Goal: Information Seeking & Learning: Check status

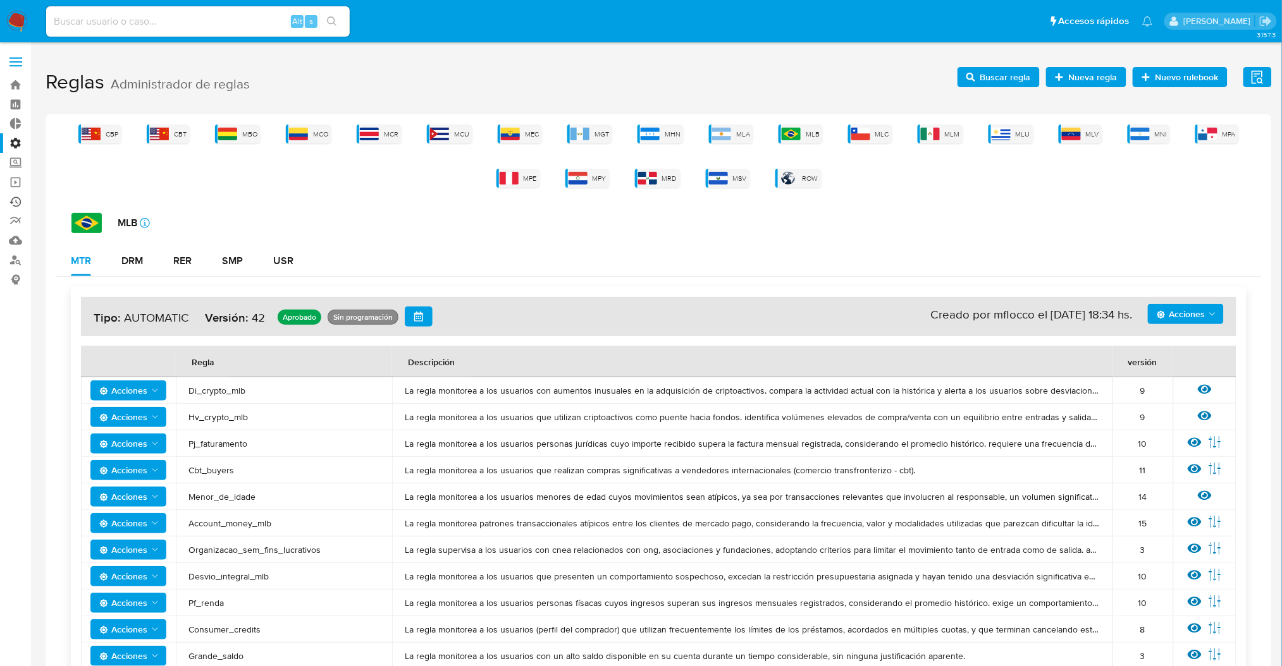
click at [11, 203] on link "Ejecuciones automáticas" at bounding box center [75, 202] width 150 height 20
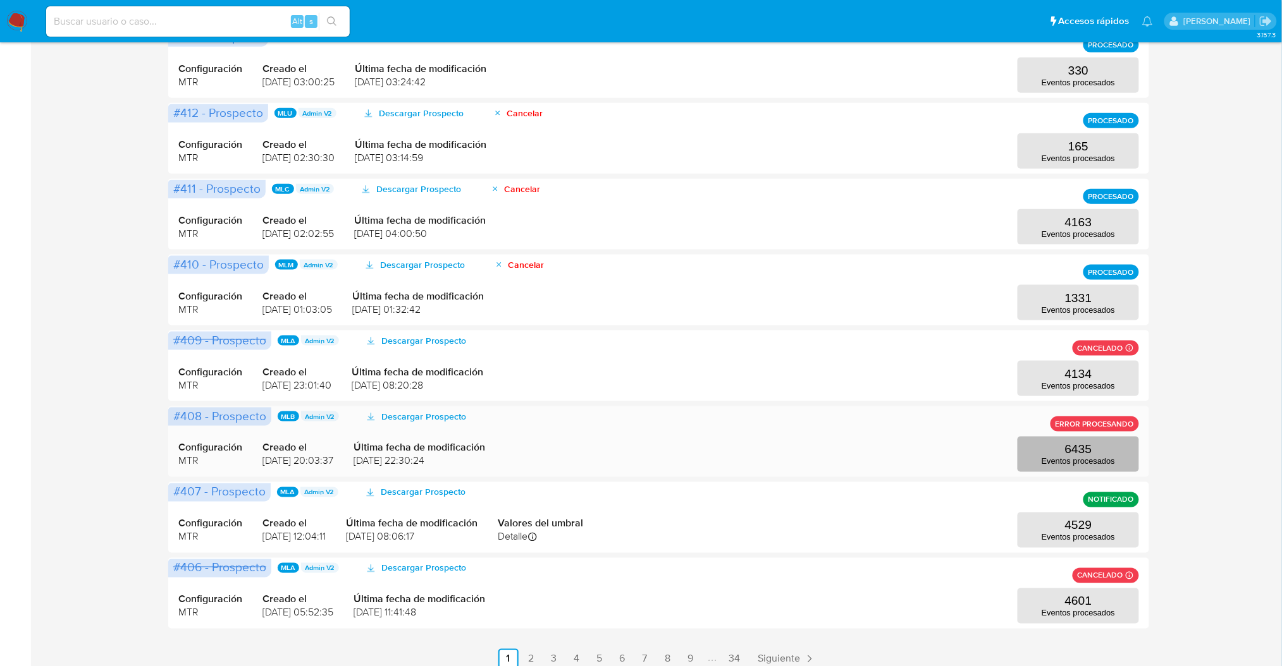
scroll to position [451, 0]
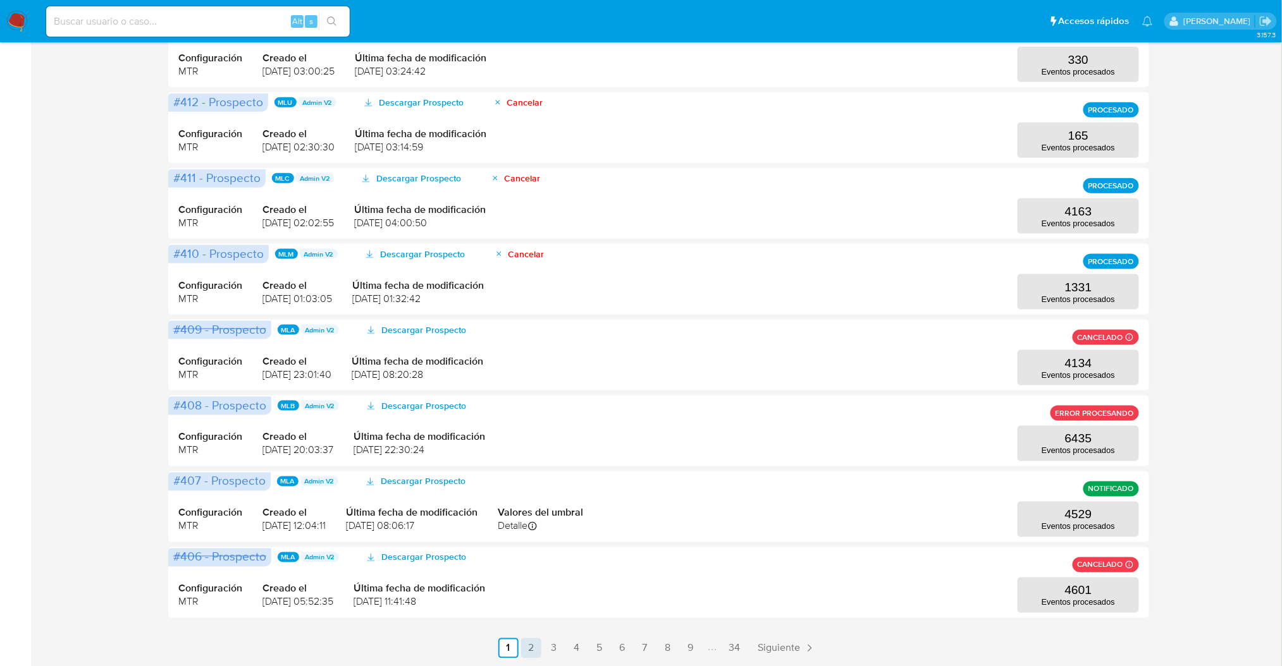
click at [531, 651] on link "2" at bounding box center [531, 649] width 20 height 20
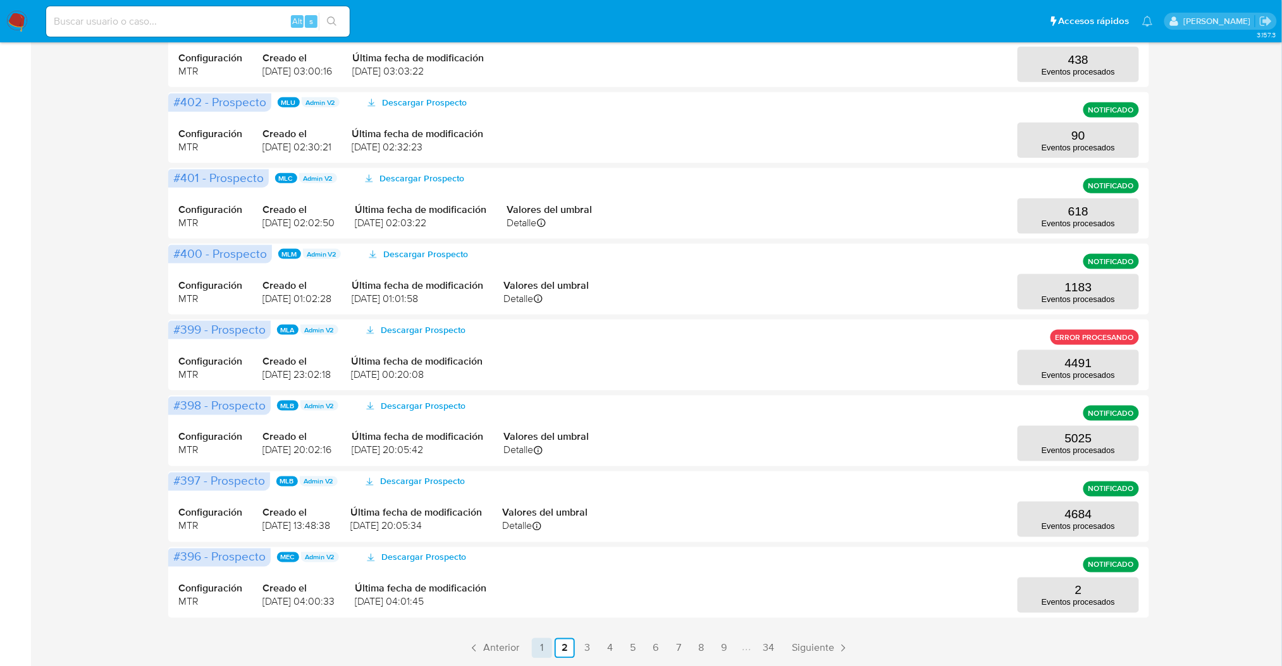
click at [540, 651] on link "1" at bounding box center [542, 649] width 20 height 20
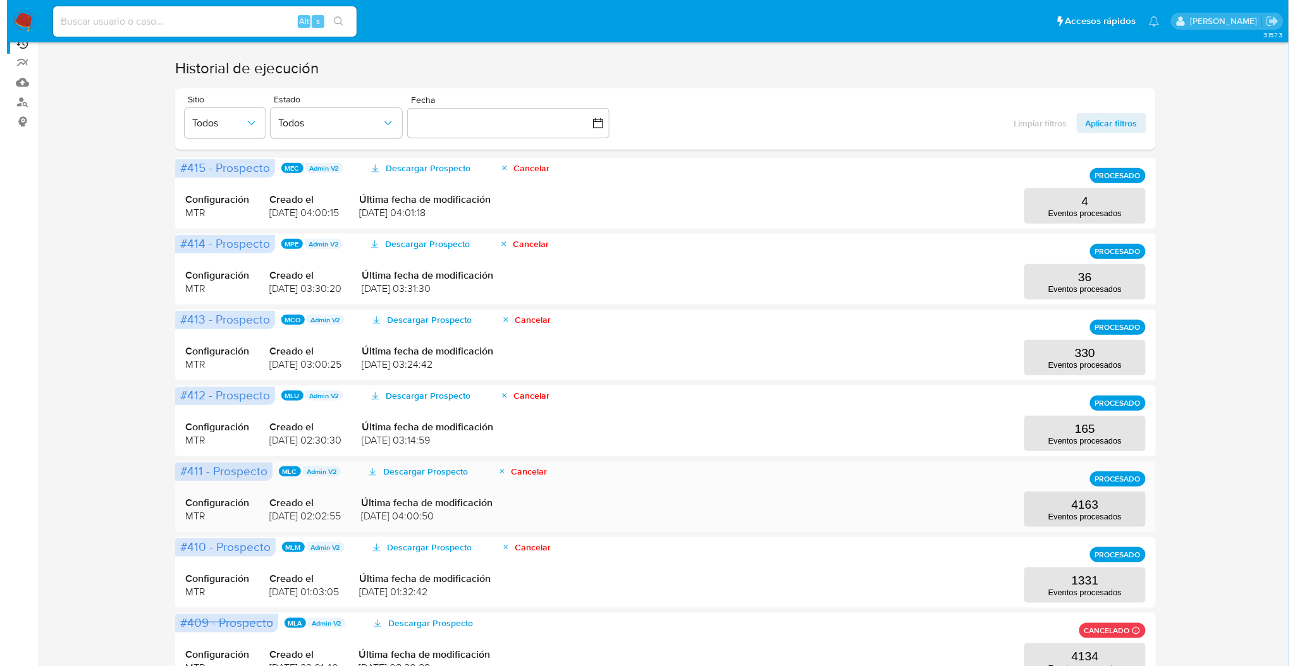
scroll to position [168, 0]
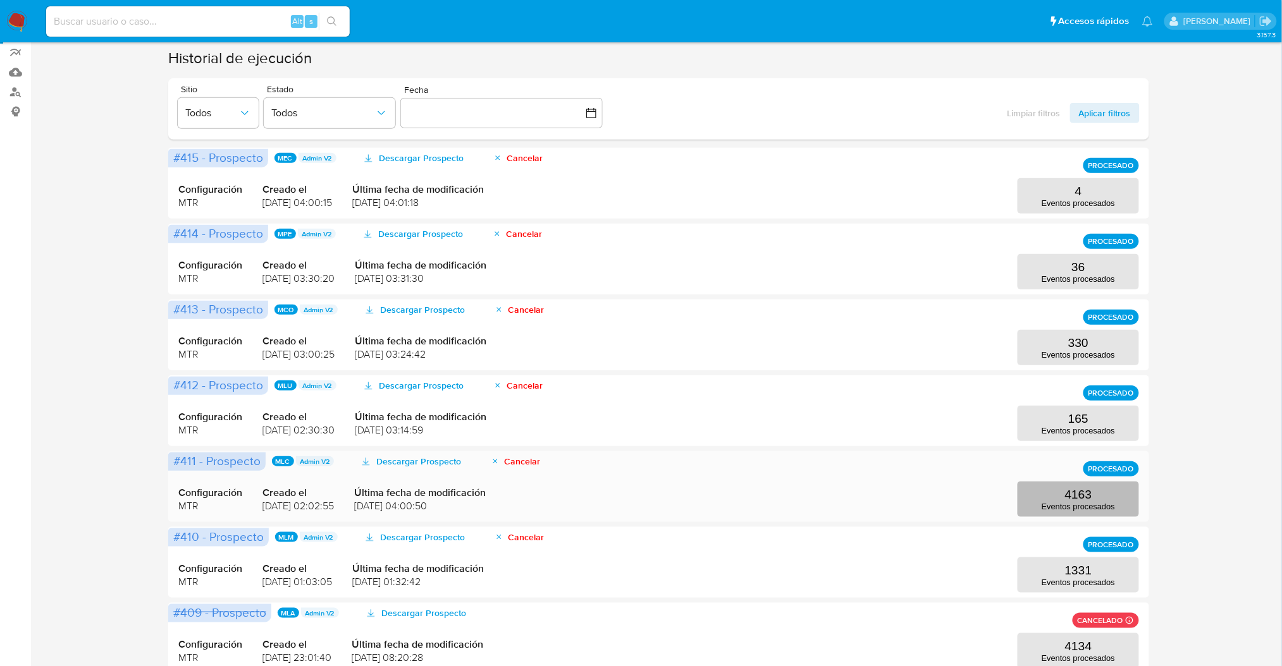
click at [1093, 498] on button "4163 Eventos procesados" at bounding box center [1077, 499] width 121 height 35
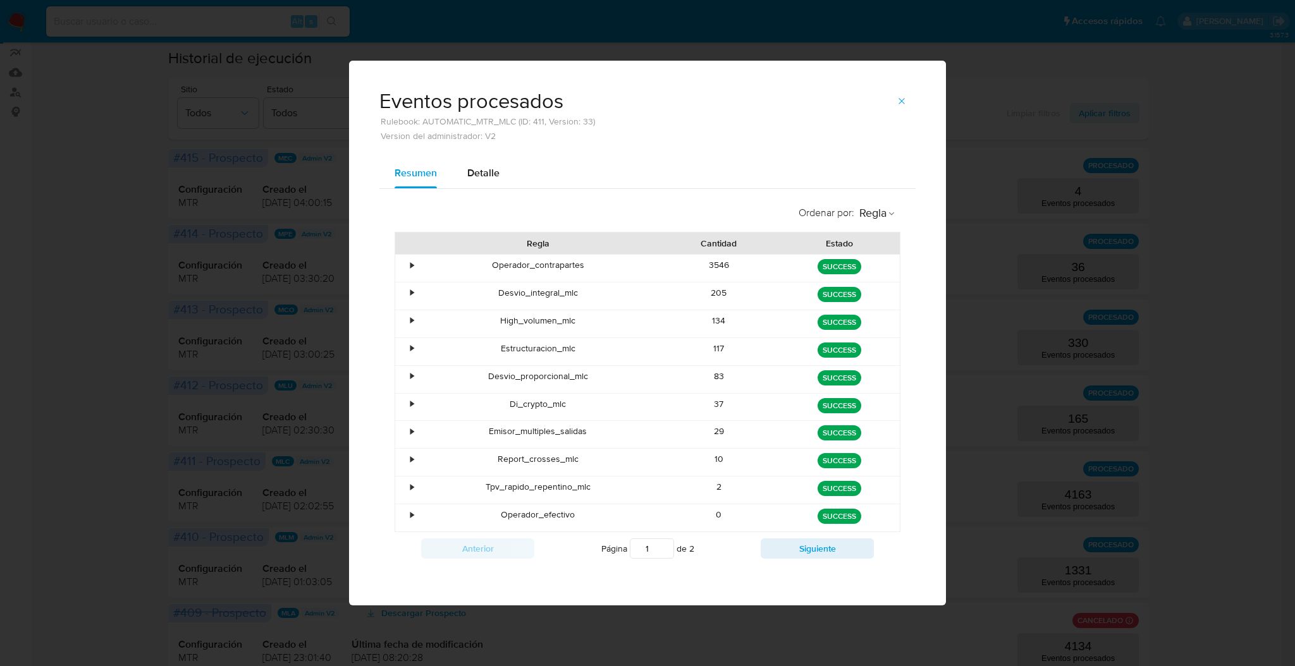
click at [405, 267] on div "•" at bounding box center [406, 268] width 22 height 27
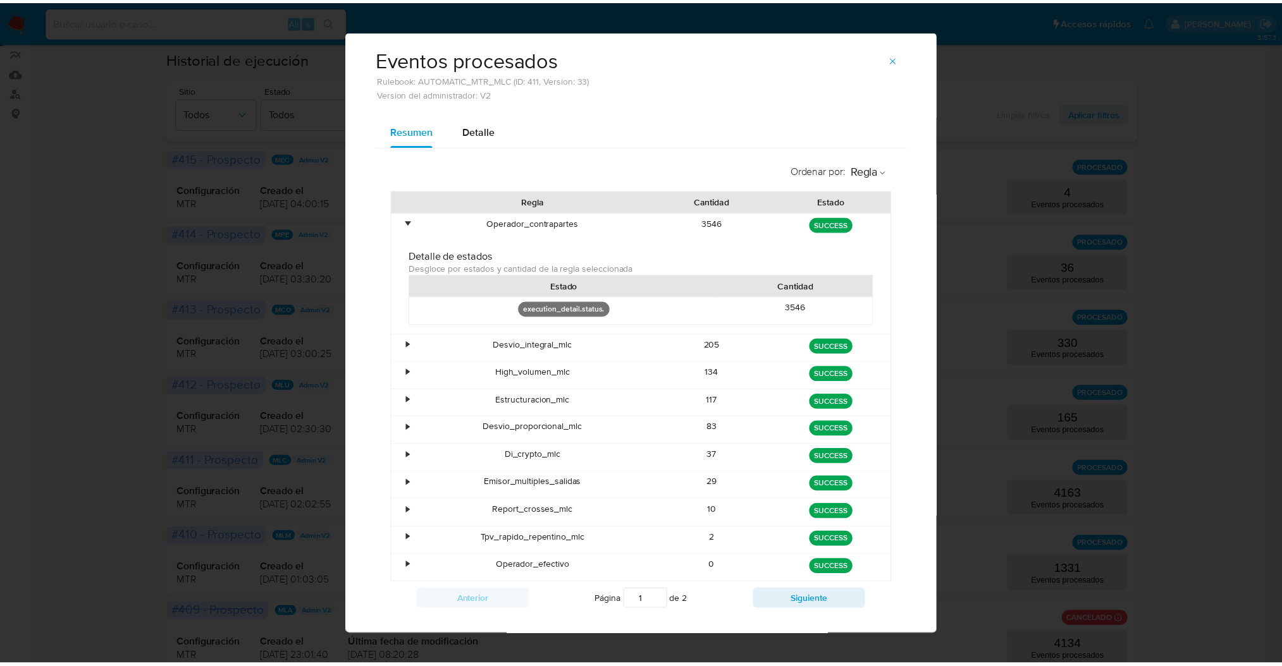
scroll to position [0, 0]
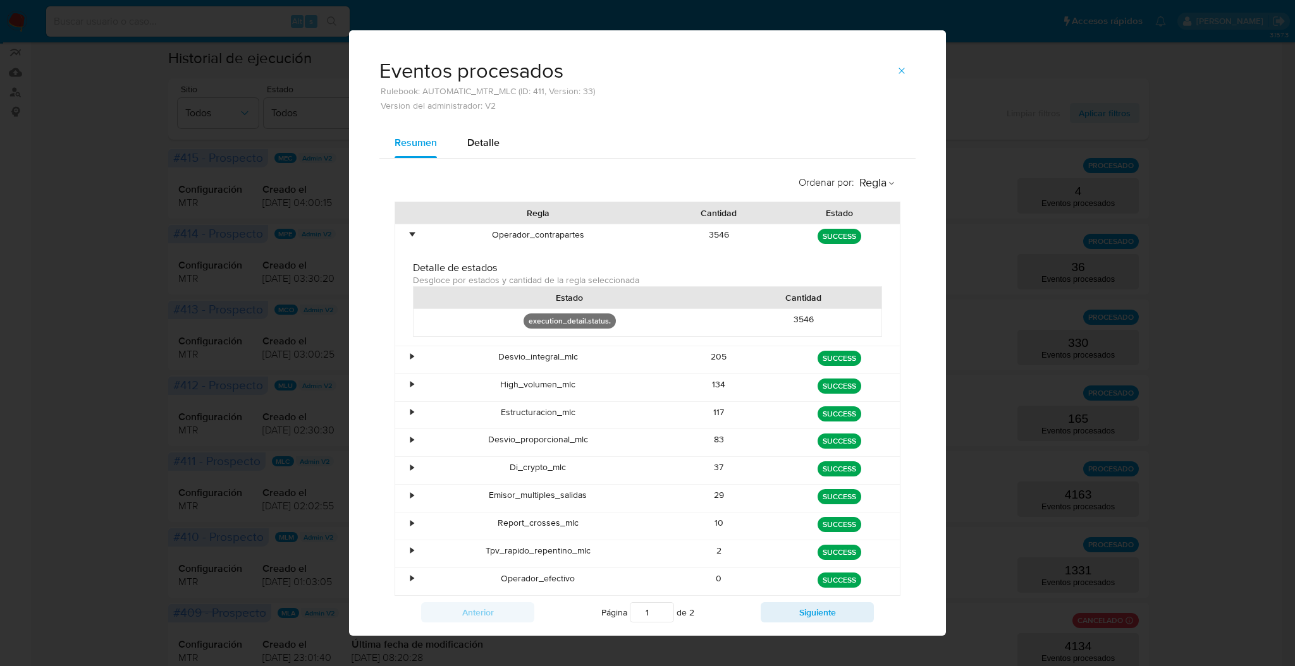
click at [488, 167] on div "Ordenar por : Regla Regla Cantidad Estado • Operador_contrapartes 3546 green SU…" at bounding box center [647, 399] width 536 height 481
click at [484, 164] on div "Ordenar por : Regla Regla Cantidad Estado • Operador_contrapartes 3546 green SU…" at bounding box center [647, 399] width 536 height 481
click at [482, 152] on div "Detalle" at bounding box center [483, 143] width 32 height 30
select select "10"
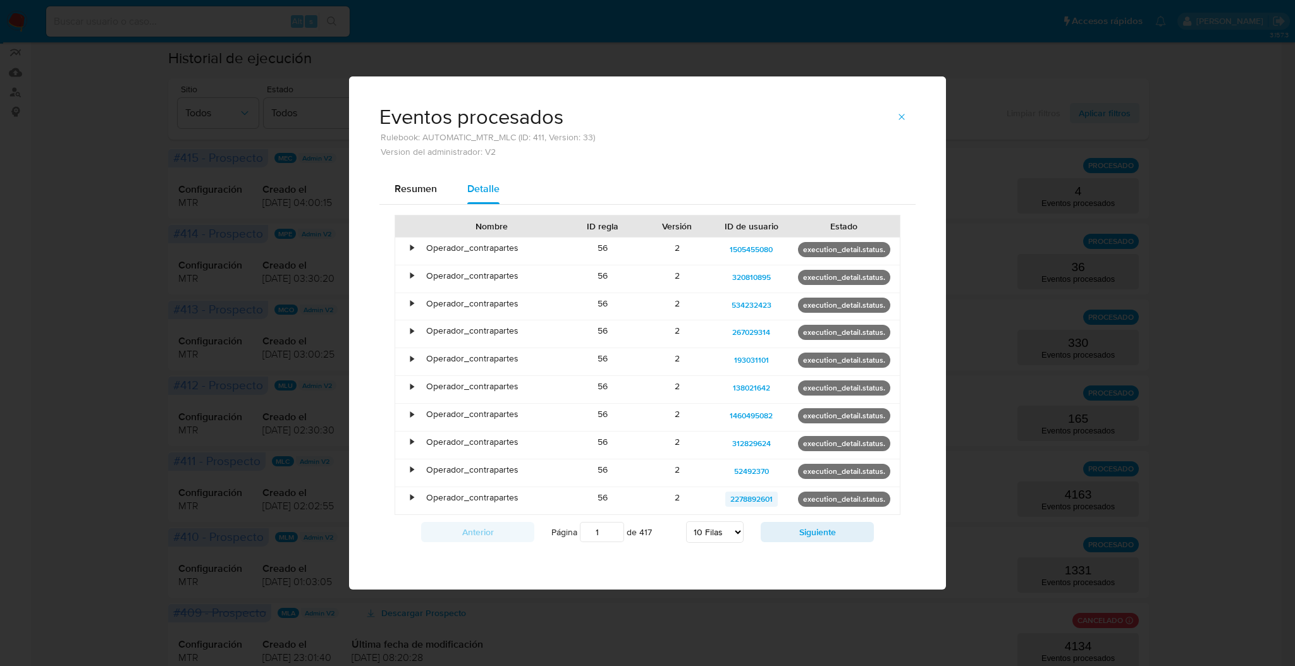
click at [749, 504] on span "2278892601" at bounding box center [751, 499] width 42 height 15
click at [899, 114] on icon "button" at bounding box center [902, 117] width 10 height 10
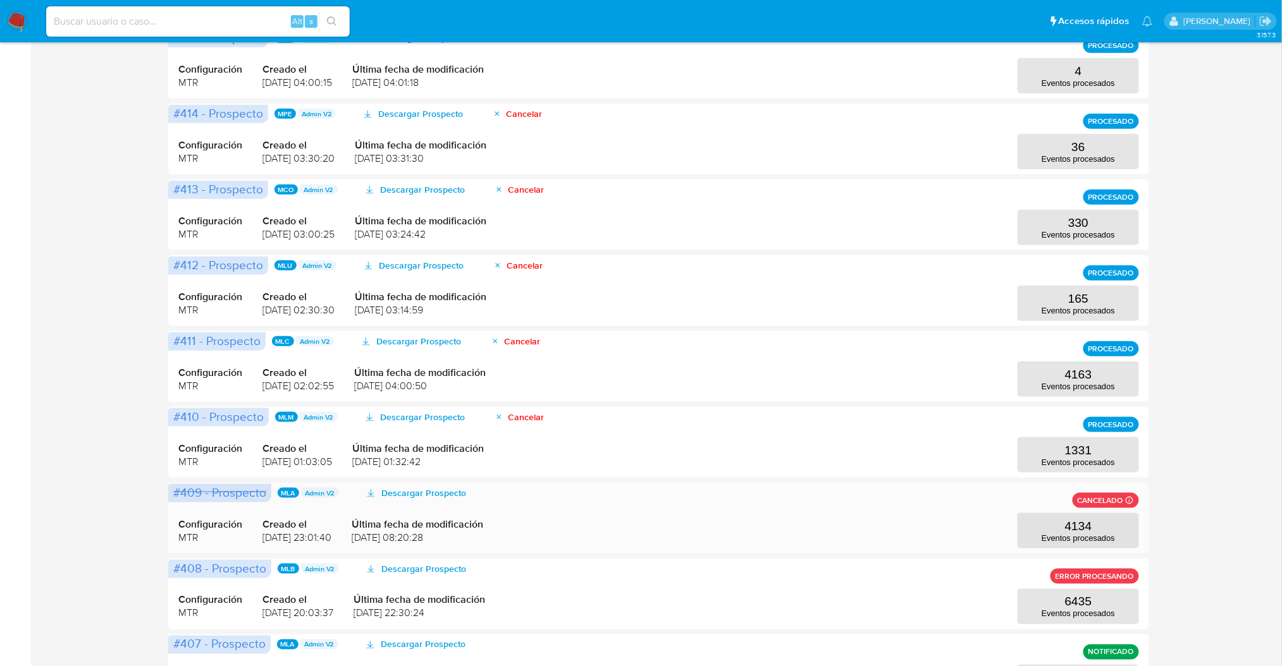
scroll to position [451, 0]
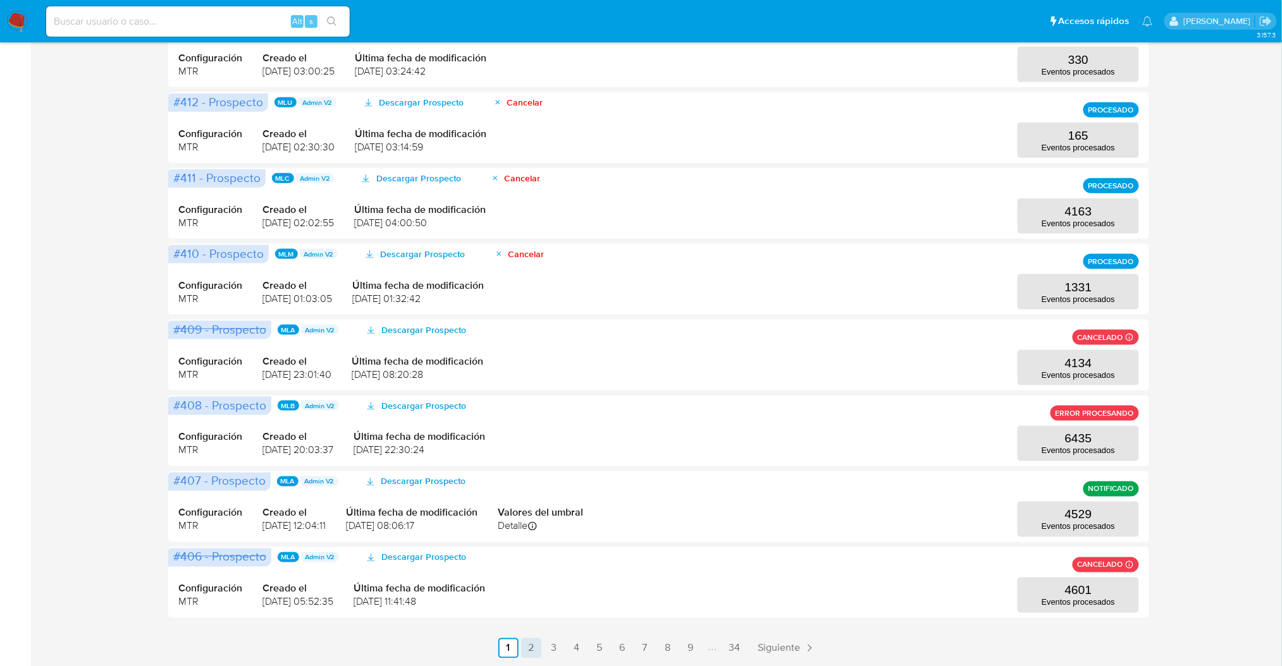
click at [536, 647] on link "2" at bounding box center [531, 649] width 20 height 20
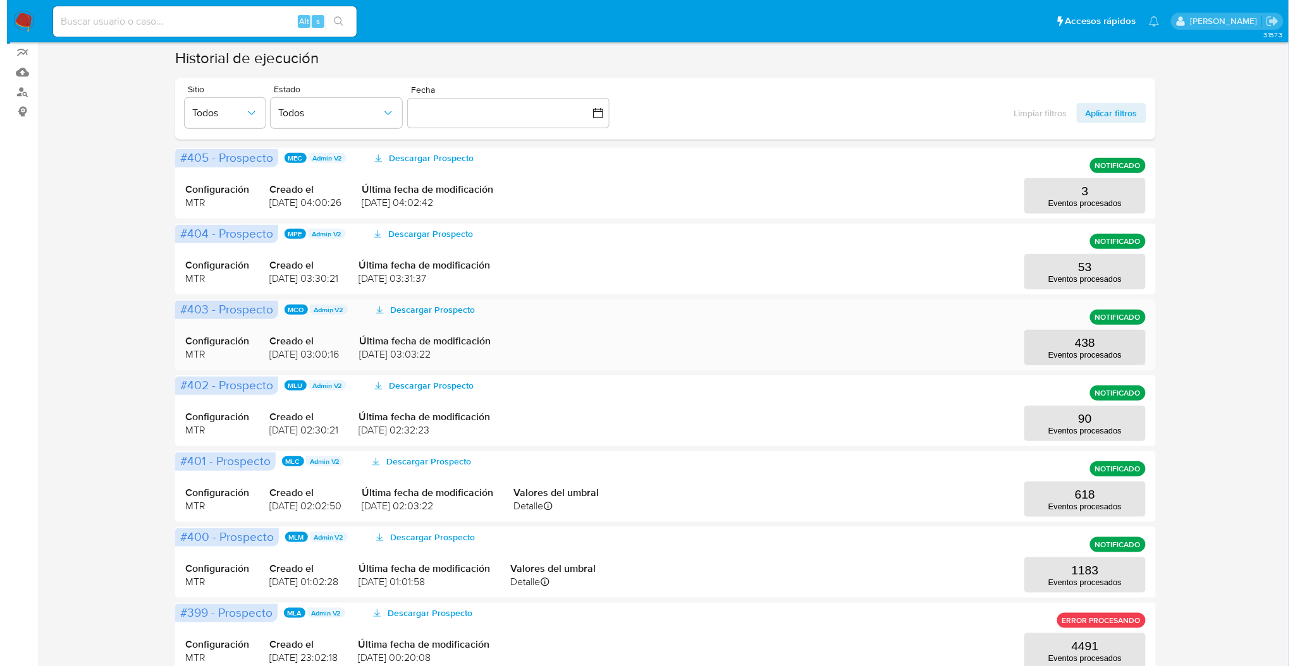
scroll to position [253, 0]
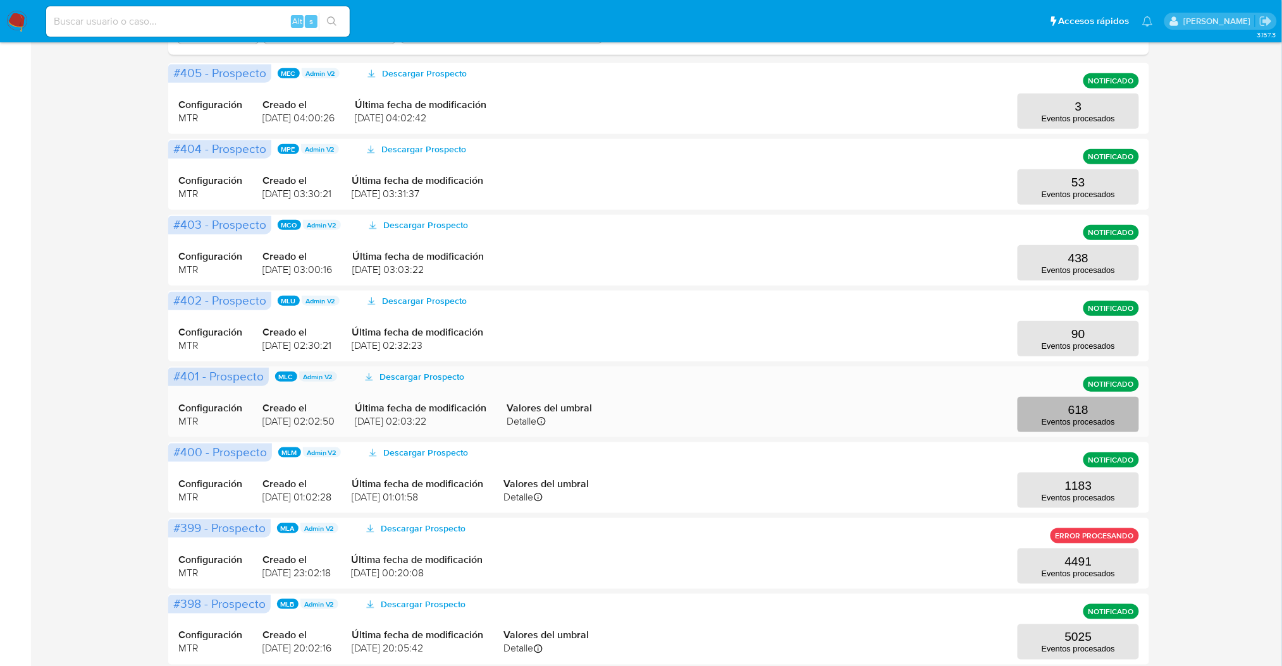
click at [1084, 422] on p "Eventos procesados" at bounding box center [1077, 421] width 73 height 9
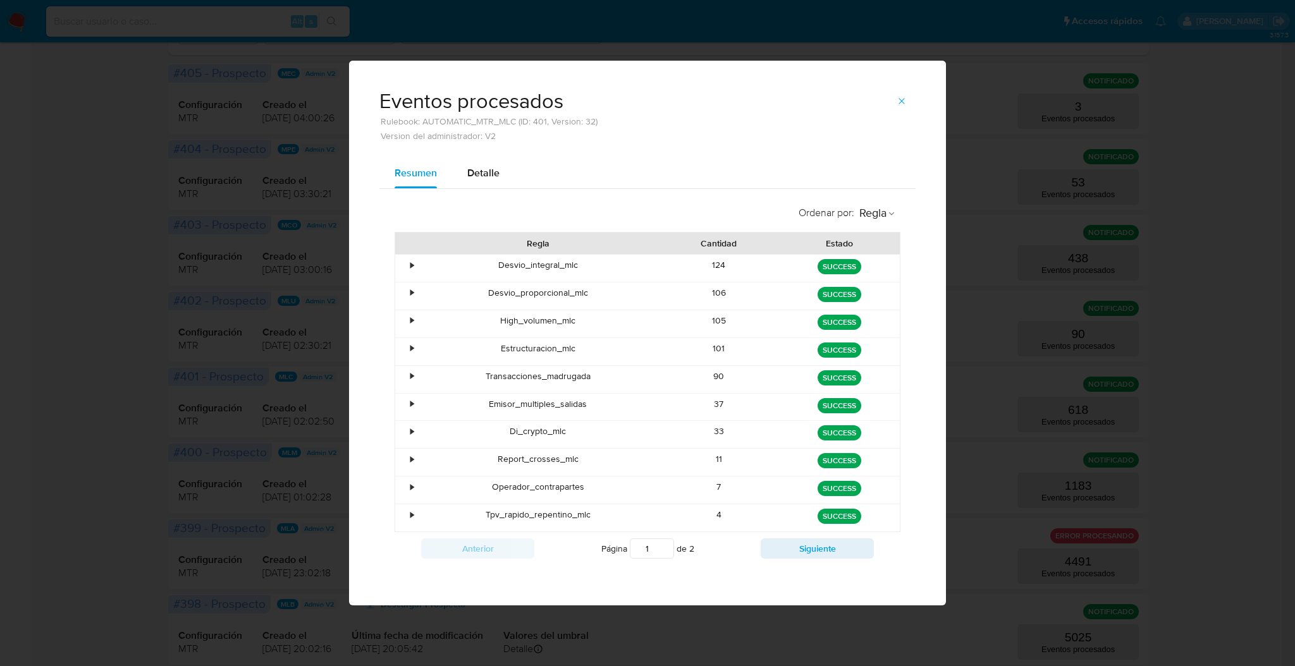
click at [498, 163] on div "Detalle" at bounding box center [483, 173] width 32 height 30
select select "10"
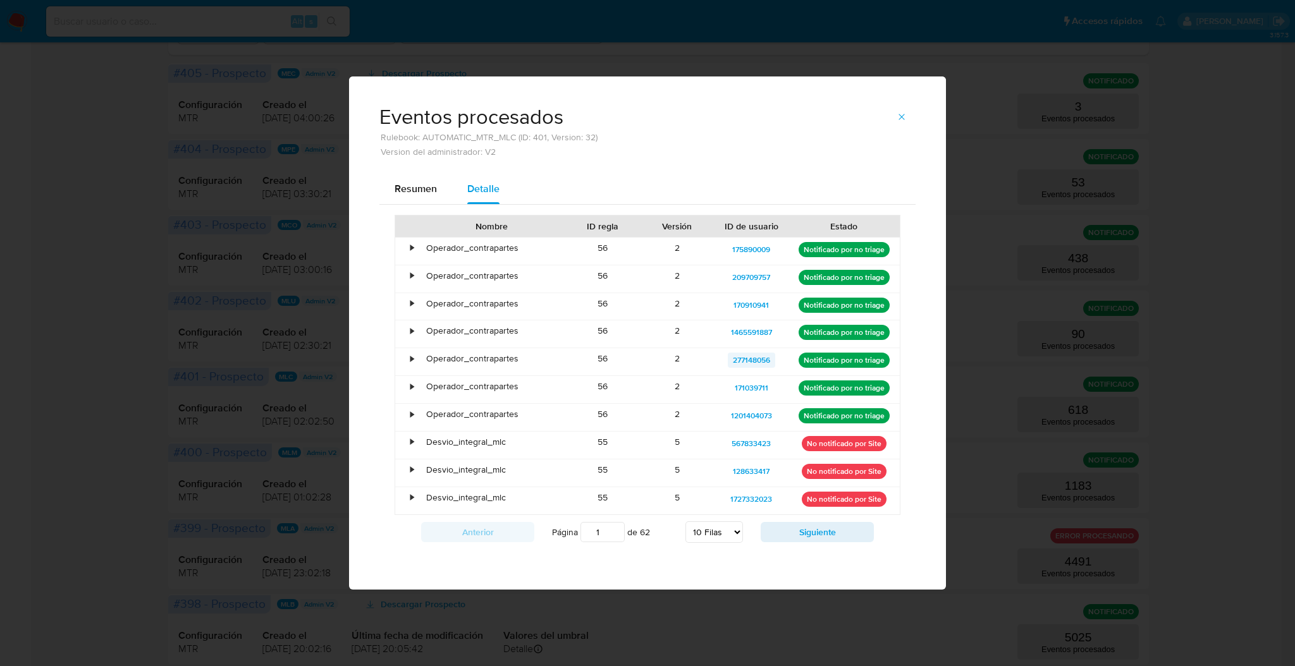
click at [750, 362] on span "277148056" at bounding box center [751, 360] width 37 height 15
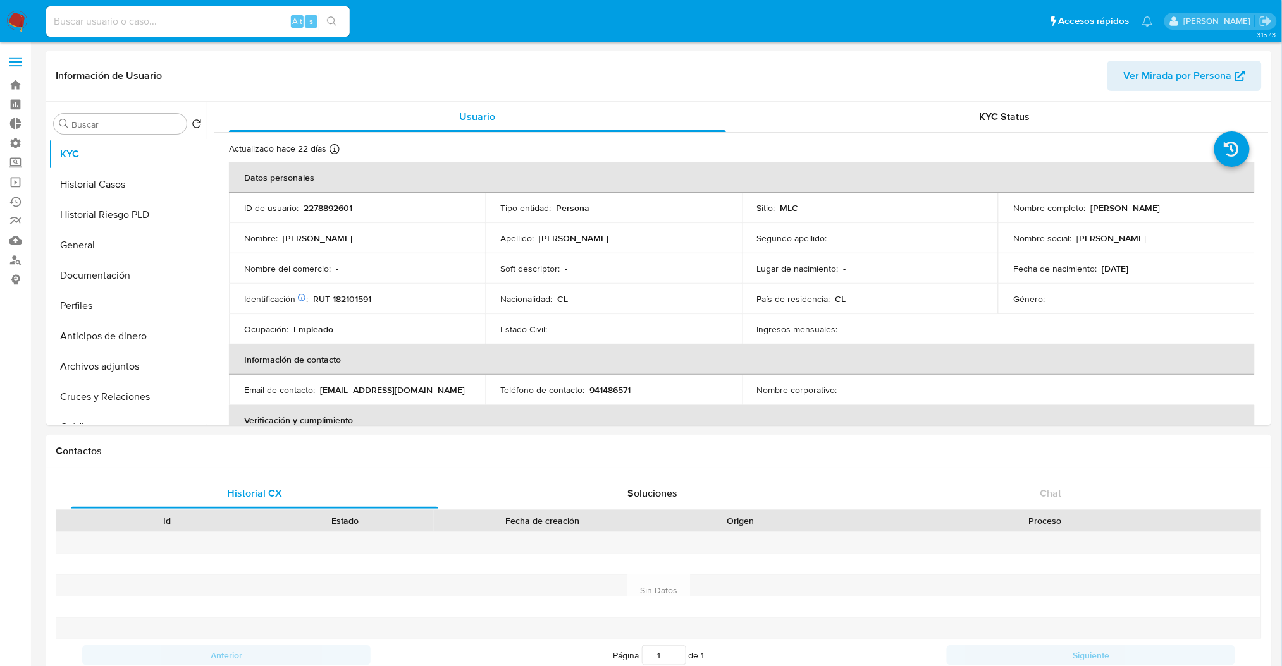
select select "10"
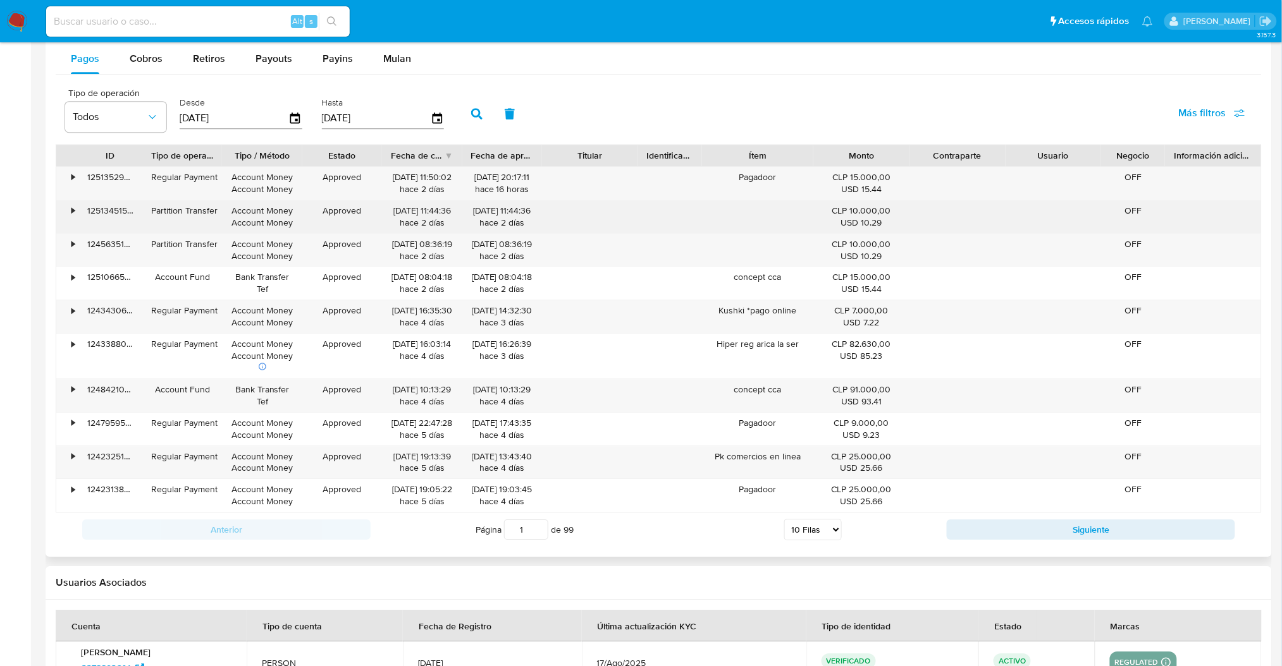
scroll to position [1152, 0]
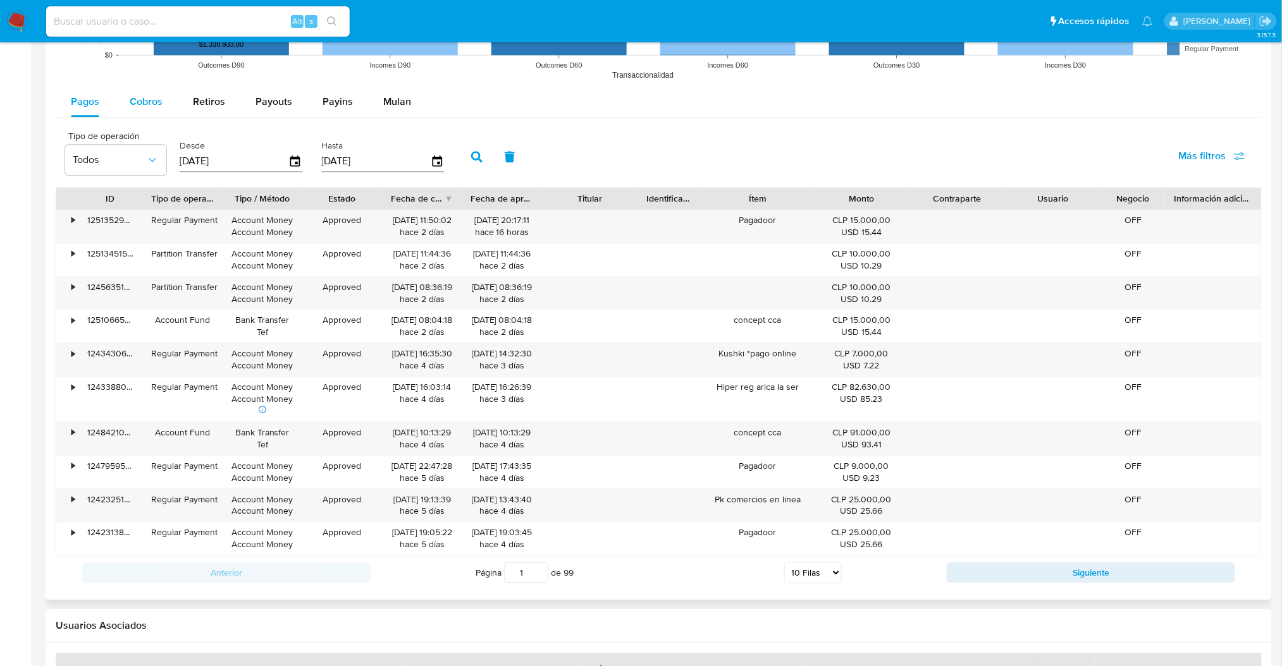
click at [147, 113] on div "Cobros" at bounding box center [146, 102] width 33 height 30
select select "10"
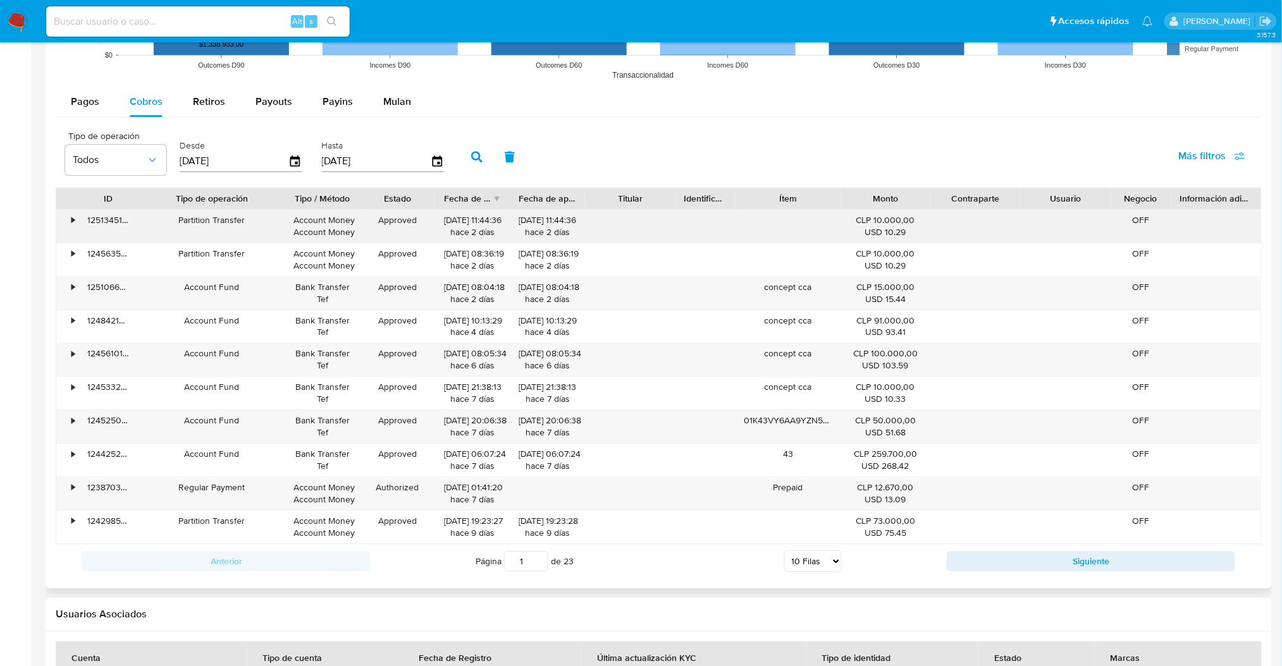
drag, startPoint x: 221, startPoint y: 199, endPoint x: 288, endPoint y: 212, distance: 67.8
click at [288, 212] on div "ID Tipo de operación Tipo / Método Estado Fecha de creación Fecha de aprobación…" at bounding box center [659, 365] width 1206 height 357
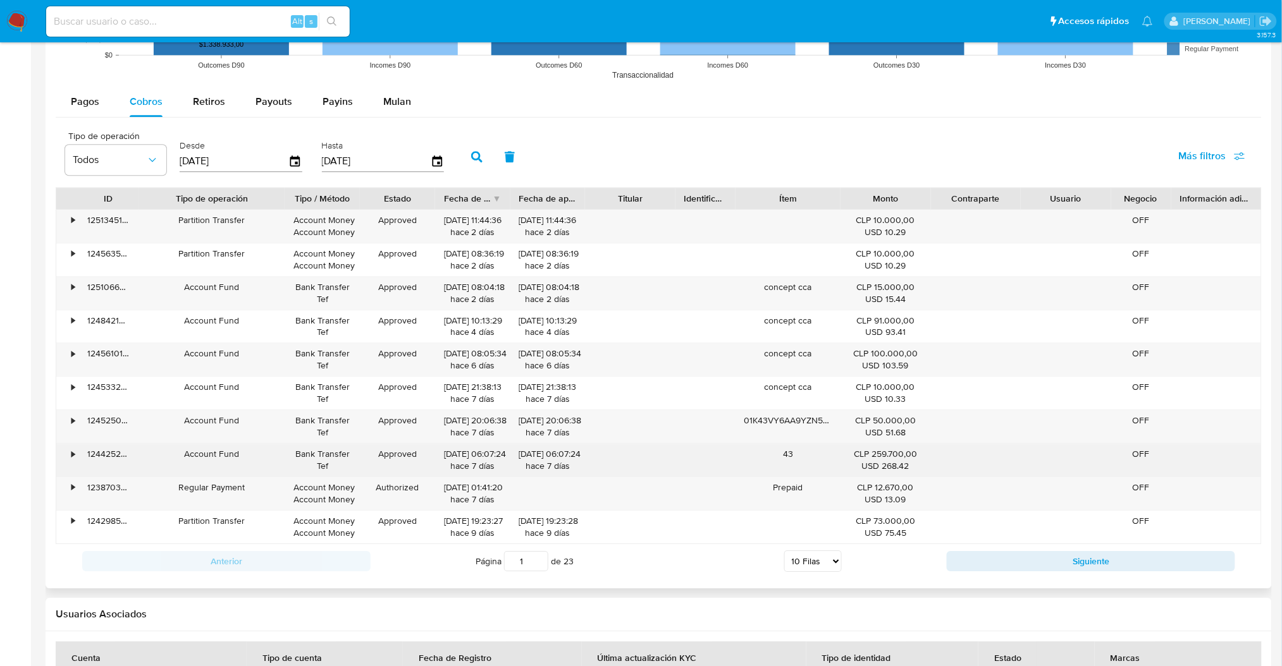
drag, startPoint x: 176, startPoint y: 457, endPoint x: 248, endPoint y: 465, distance: 72.6
click at [248, 465] on div "Account Fund" at bounding box center [211, 460] width 146 height 33
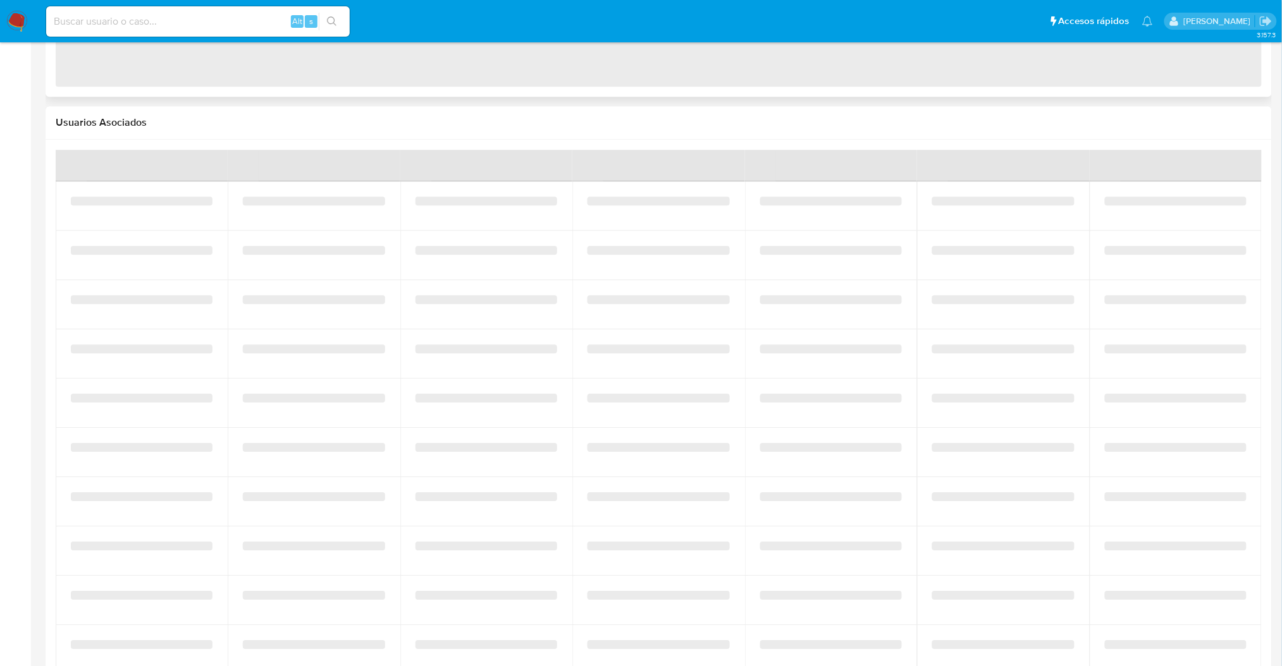
scroll to position [697, 0]
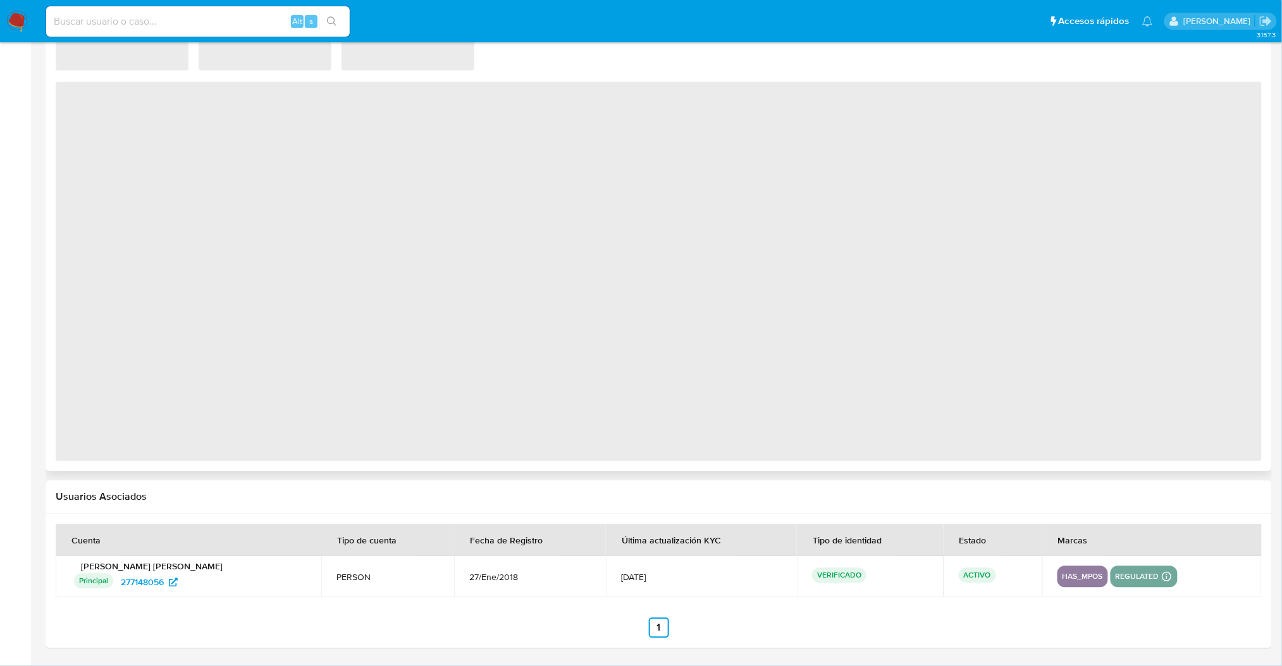
select select "10"
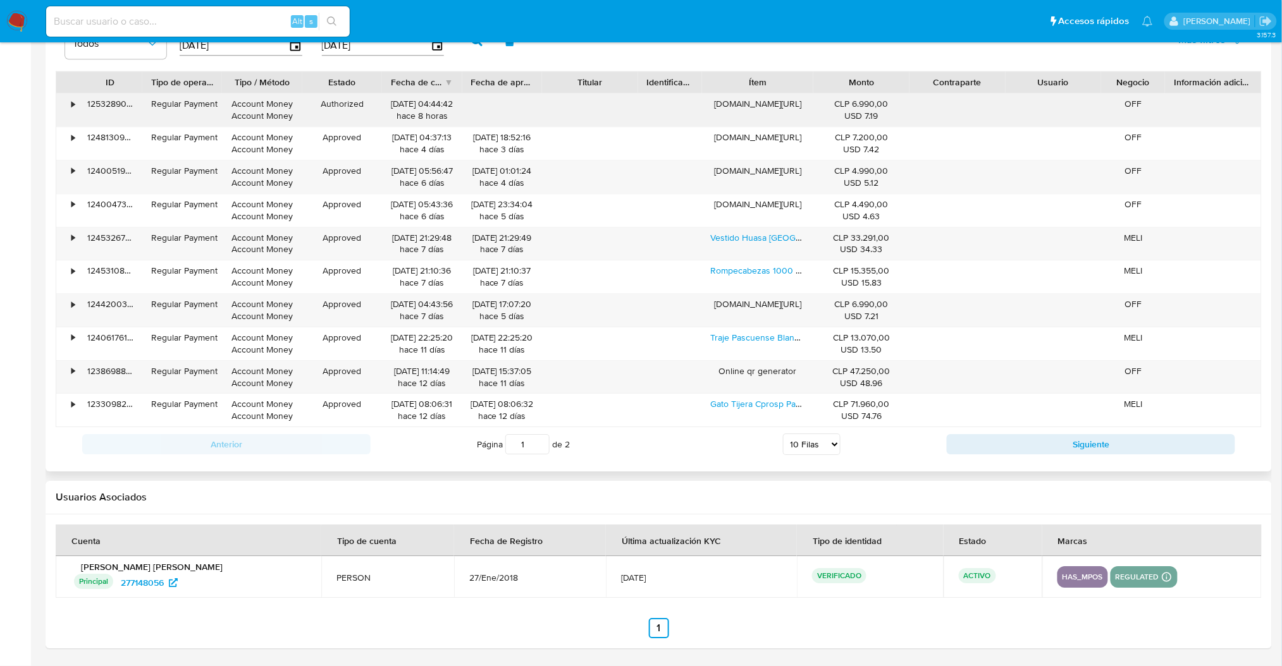
click at [139, 114] on div "125328901648" at bounding box center [110, 110] width 64 height 33
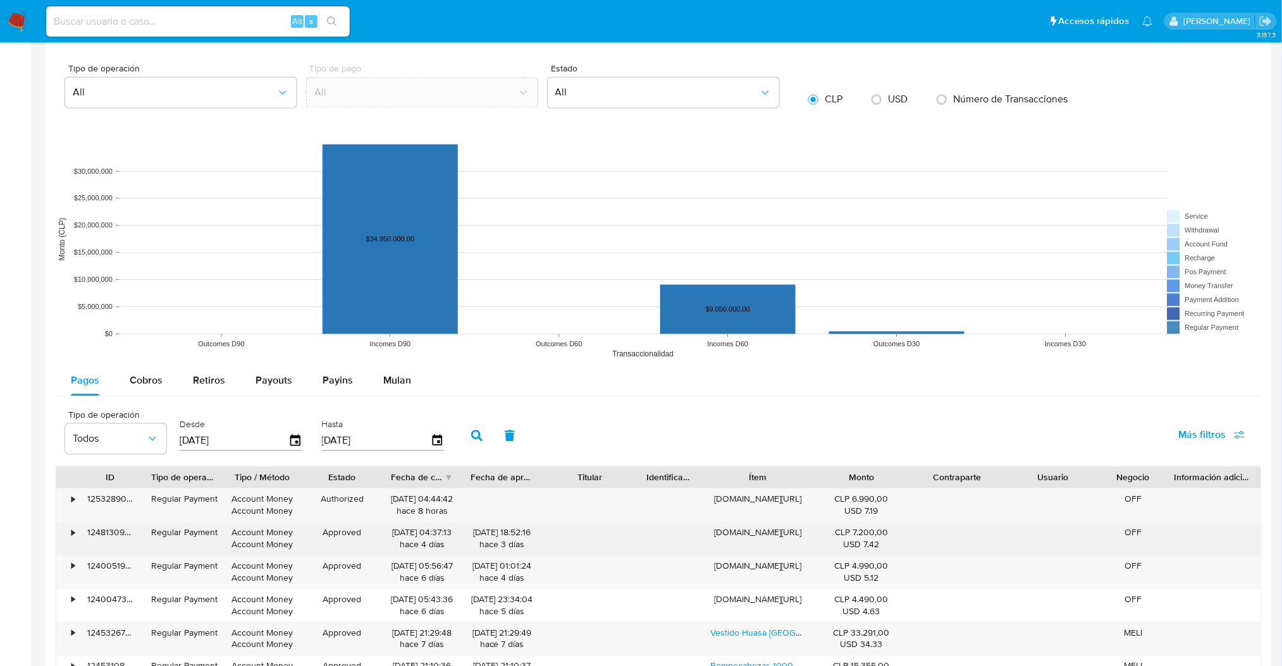
scroll to position [1035, 0]
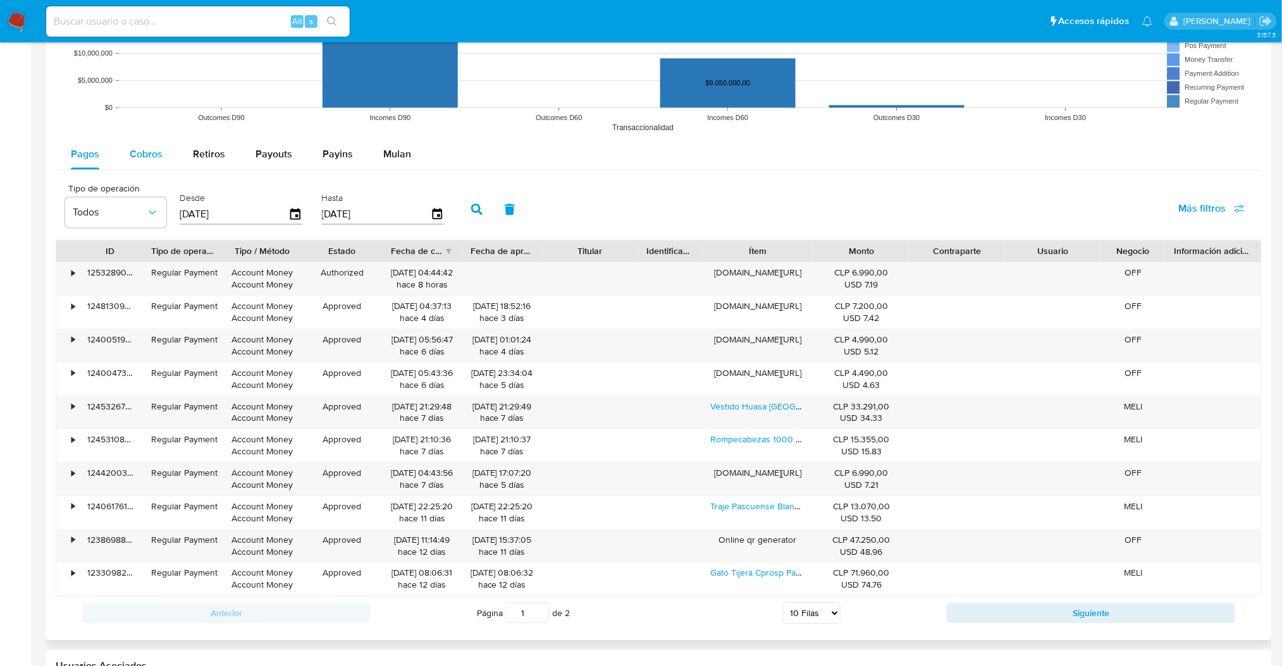
click at [145, 152] on span "Cobros" at bounding box center [146, 154] width 33 height 15
select select "10"
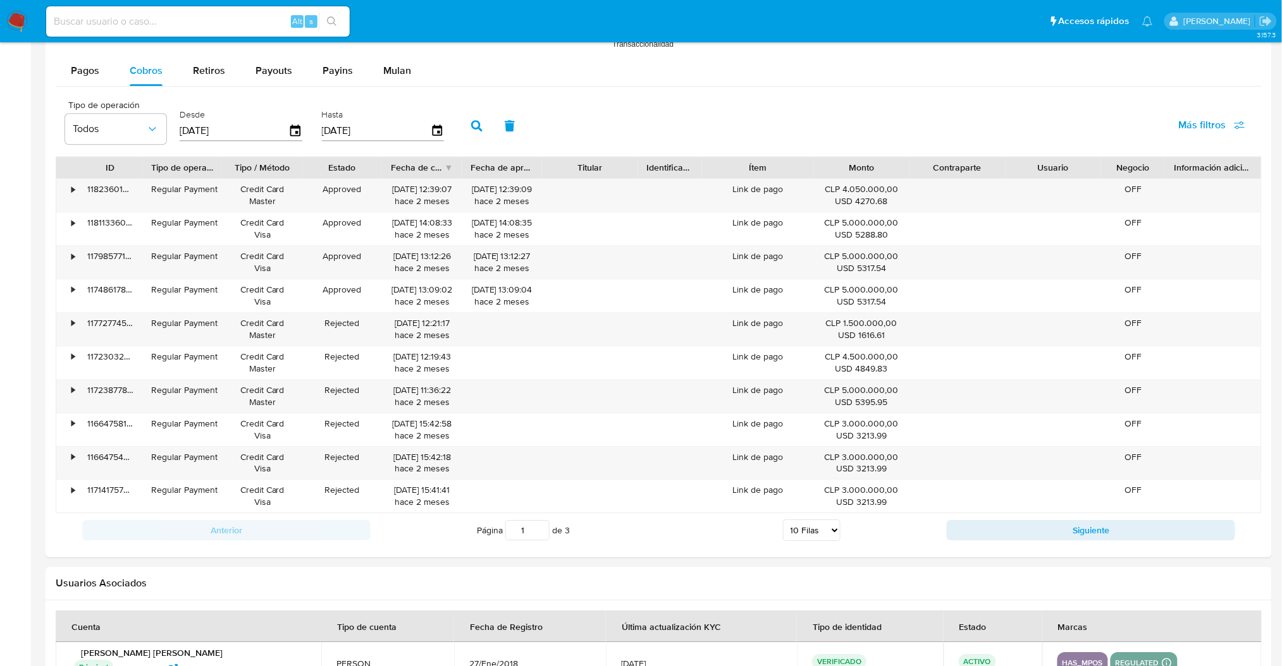
scroll to position [1119, 0]
click at [1125, 532] on button "Siguiente" at bounding box center [1091, 530] width 288 height 20
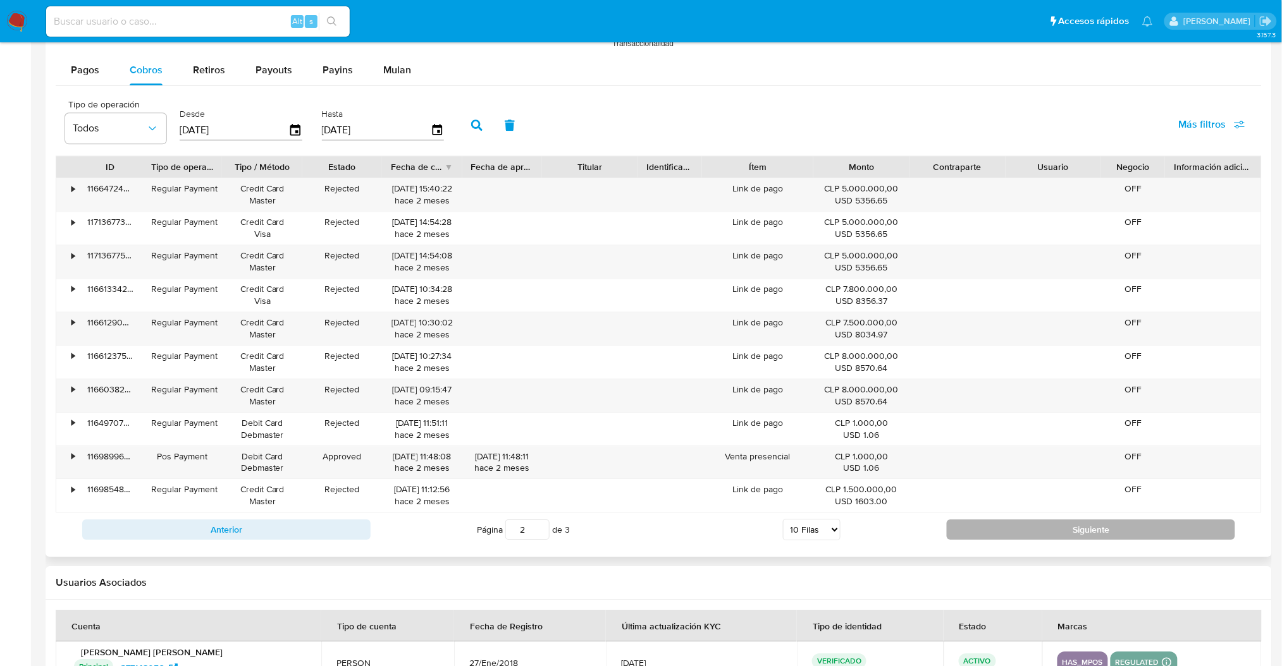
click at [1125, 534] on button "Siguiente" at bounding box center [1091, 530] width 288 height 20
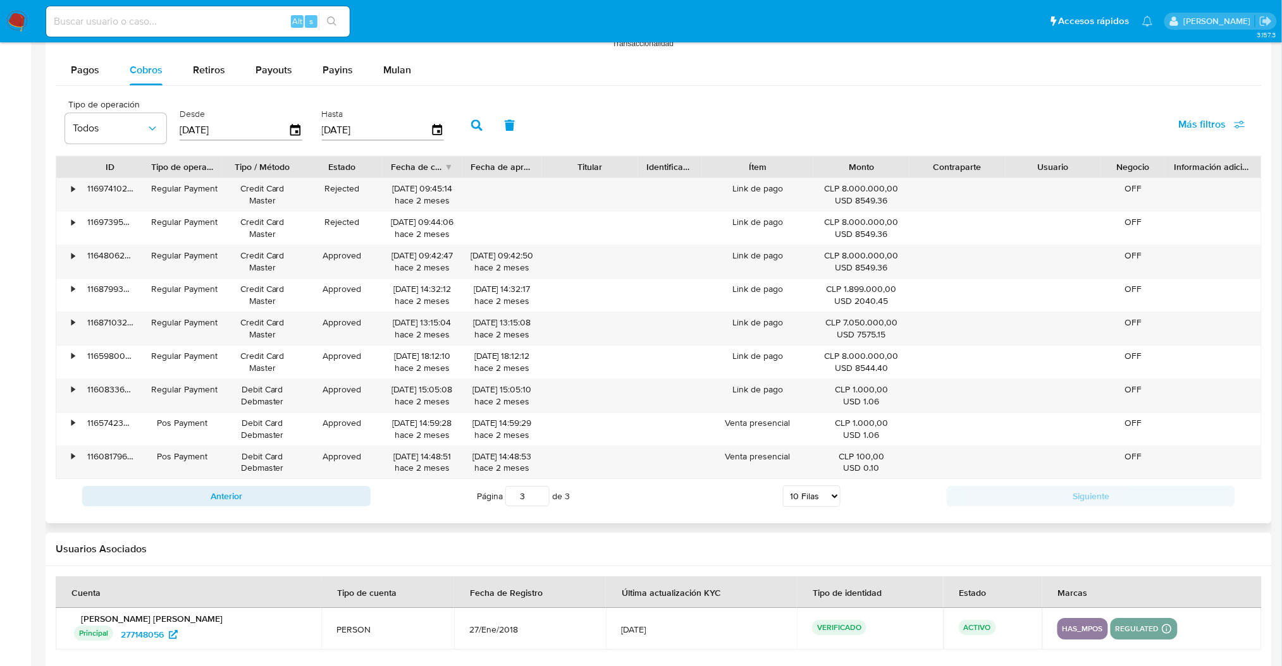
click at [1102, 486] on div "Anterior Página 3 de 3 5 [PERSON_NAME] 10 [PERSON_NAME] 20 [PERSON_NAME] 25 [PE…" at bounding box center [659, 496] width 1206 height 34
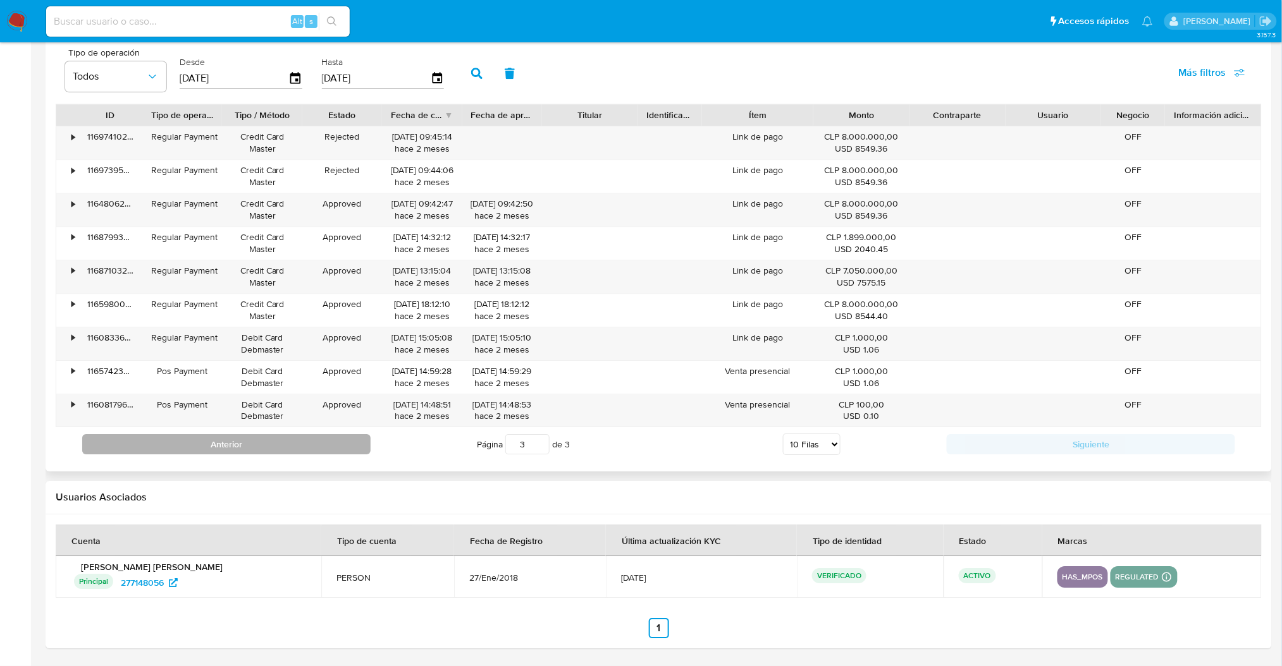
click at [324, 450] on button "Anterior" at bounding box center [226, 444] width 288 height 20
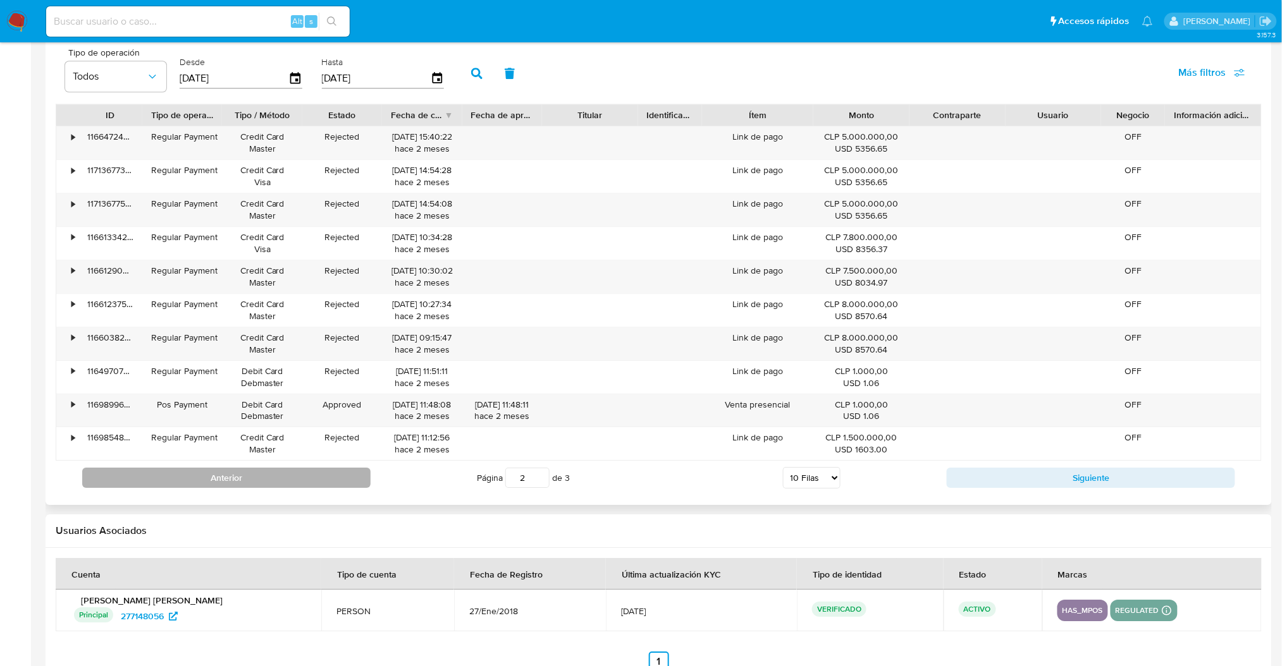
click at [322, 470] on button "Anterior" at bounding box center [226, 478] width 288 height 20
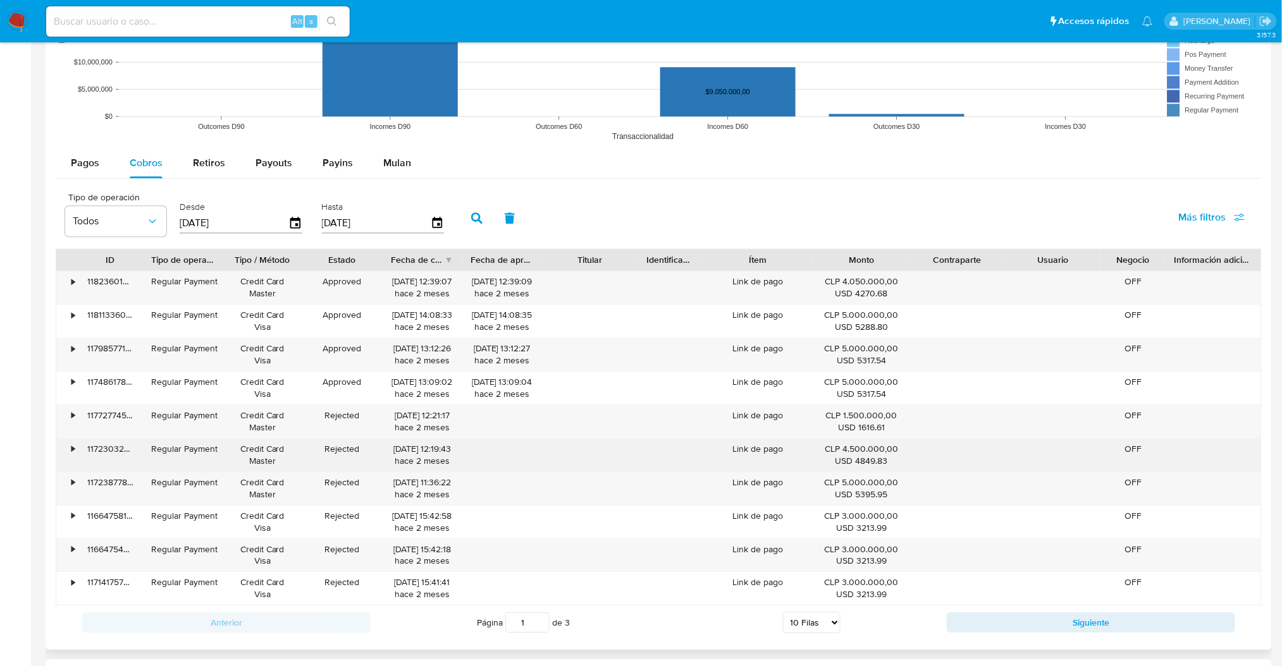
scroll to position [1003, 0]
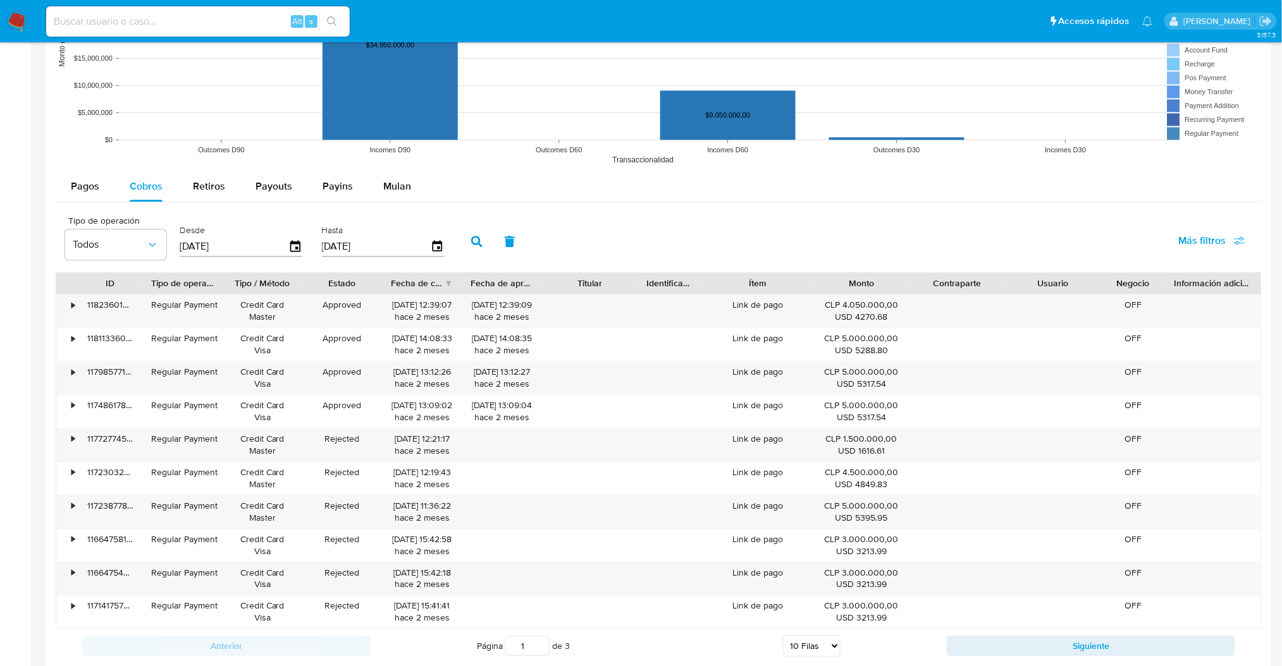
click at [1108, 636] on div "Anterior Página 1 de 3 5 [PERSON_NAME] 10 [PERSON_NAME] 20 [PERSON_NAME] 25 [PE…" at bounding box center [659, 646] width 1206 height 34
click at [1109, 644] on button "Siguiente" at bounding box center [1091, 646] width 288 height 20
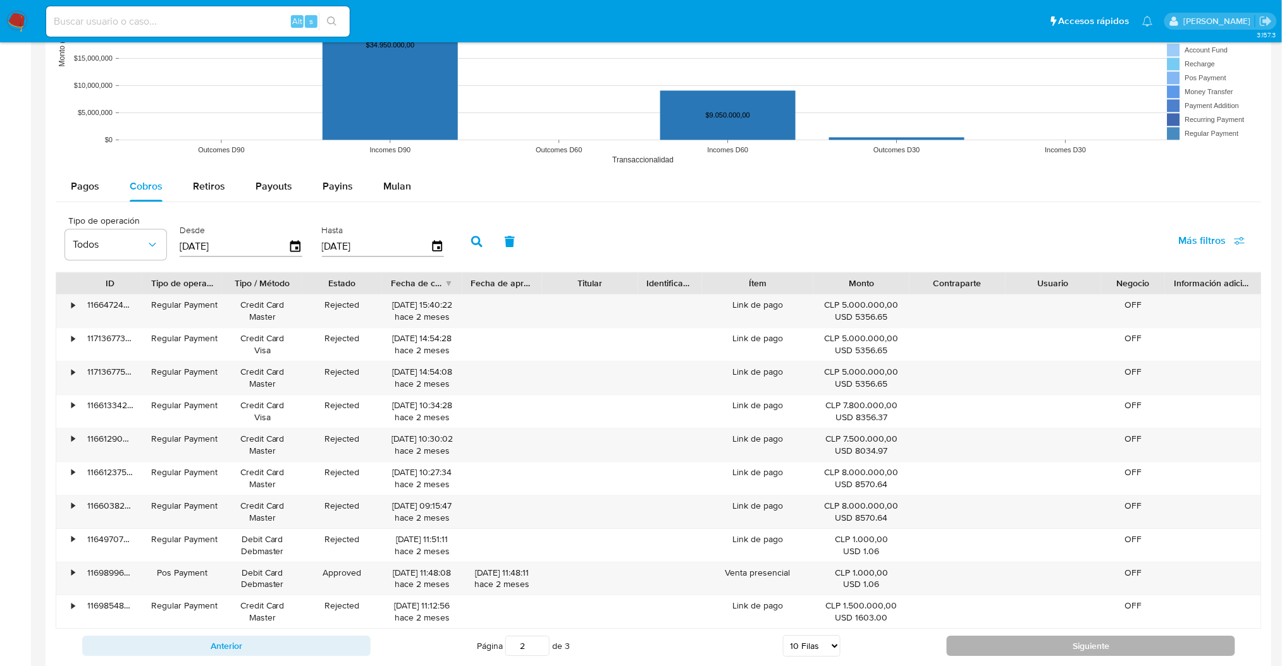
click at [1070, 653] on button "Siguiente" at bounding box center [1091, 646] width 288 height 20
type input "3"
